Goal: Check status: Check status

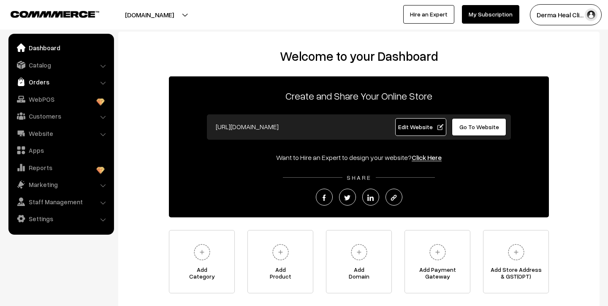
click at [44, 74] on link "Orders" at bounding box center [61, 81] width 101 height 15
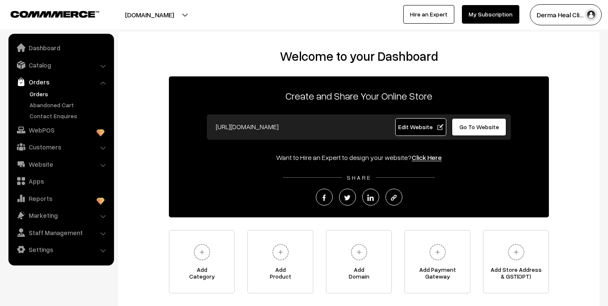
click at [49, 91] on link "Orders" at bounding box center [69, 94] width 84 height 9
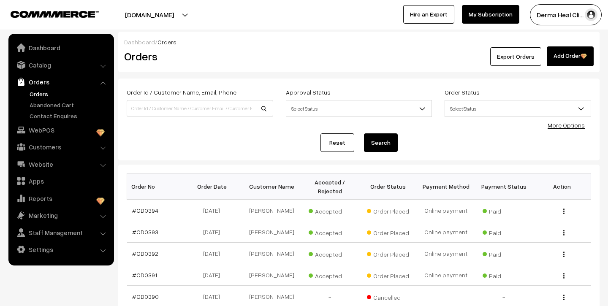
click at [265, 131] on div "Order Id / Customer Name, Email, Phone Approval Status Select Status Awaiting A…" at bounding box center [359, 119] width 465 height 65
drag, startPoint x: 172, startPoint y: 62, endPoint x: 118, endPoint y: 52, distance: 54.5
click at [118, 52] on div "Orders" at bounding box center [198, 56] width 161 height 20
click at [190, 53] on h2 "Orders" at bounding box center [198, 56] width 148 height 13
click at [193, 17] on button "[DOMAIN_NAME]" at bounding box center [149, 14] width 108 height 21
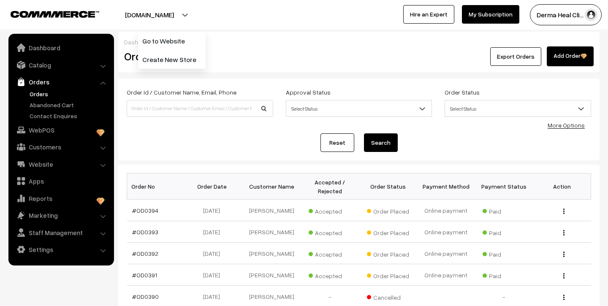
click at [259, 25] on div "dermahealshop.link Go to Website Create New Store Derma Heal Cli… My Profile Re…" at bounding box center [304, 15] width 608 height 30
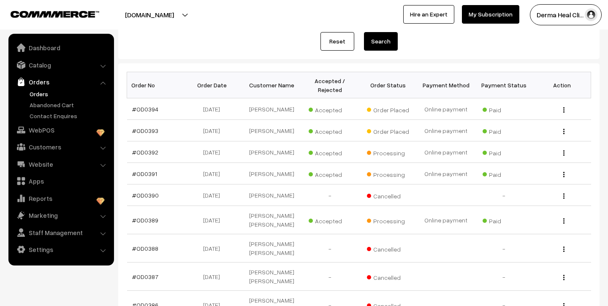
scroll to position [101, 0]
click at [279, 157] on td "[PERSON_NAME]" at bounding box center [272, 153] width 58 height 22
click at [143, 157] on td "#OD0392" at bounding box center [156, 153] width 58 height 22
click at [143, 153] on link "#OD0392" at bounding box center [145, 152] width 26 height 7
